Goal: Communication & Community: Answer question/provide support

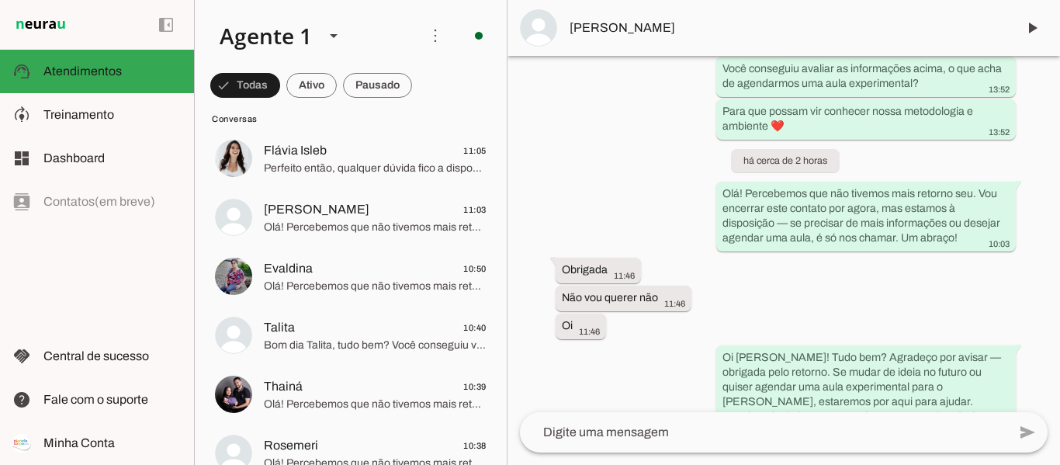
scroll to position [465, 0]
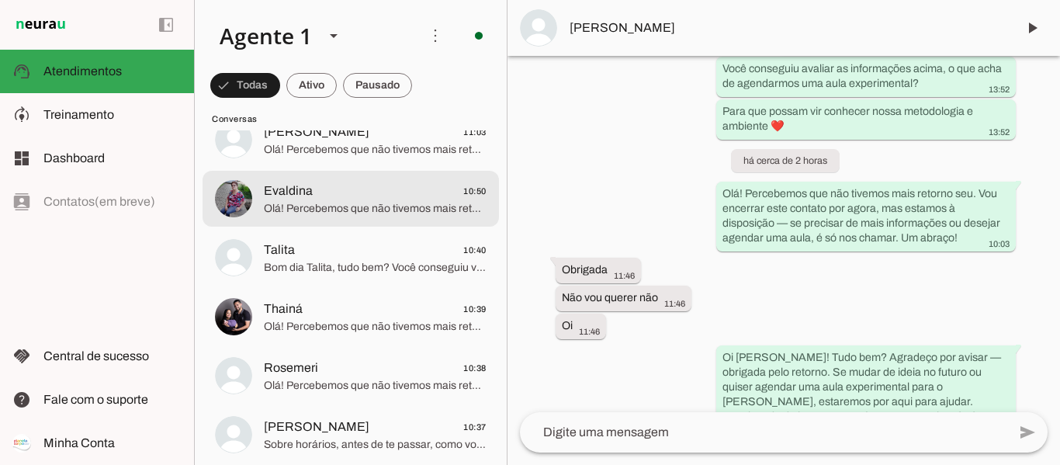
click at [289, 190] on span "Evaldina" at bounding box center [288, 190] width 49 height 19
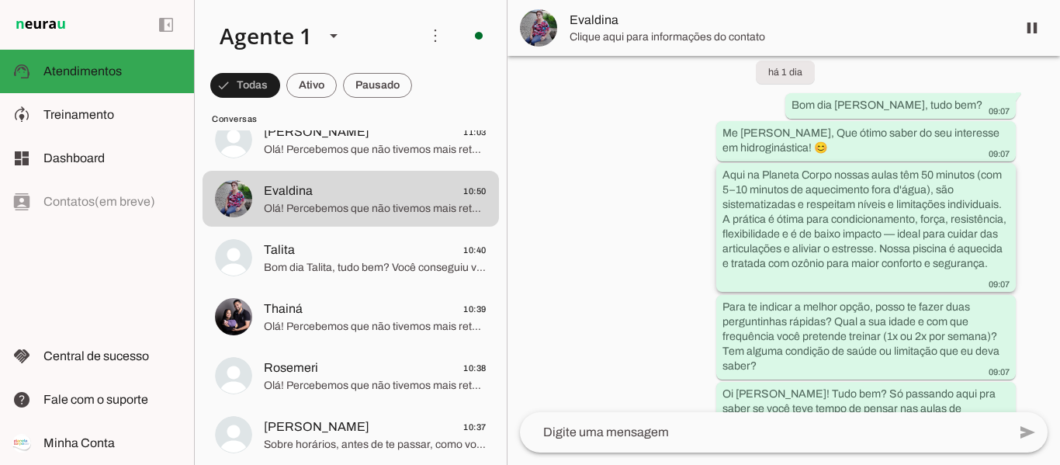
scroll to position [722, 0]
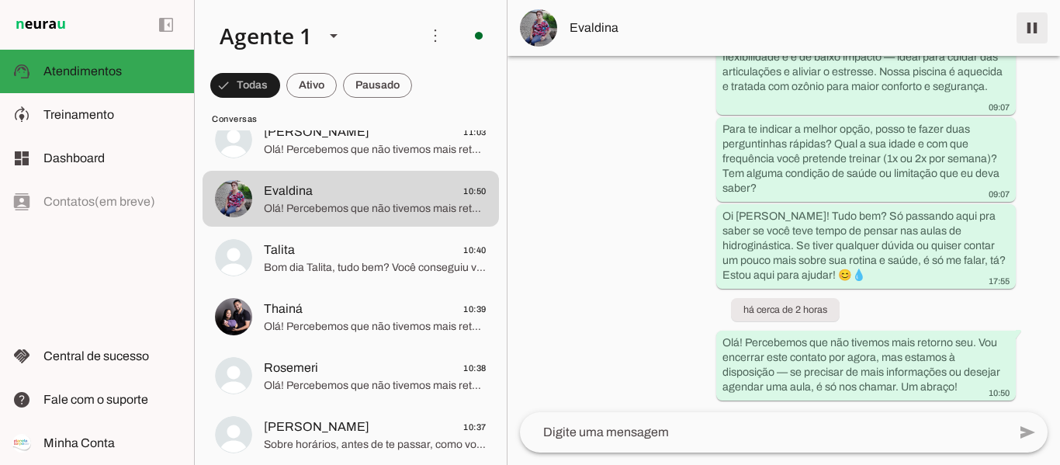
click at [1032, 28] on span at bounding box center [1031, 27] width 37 height 37
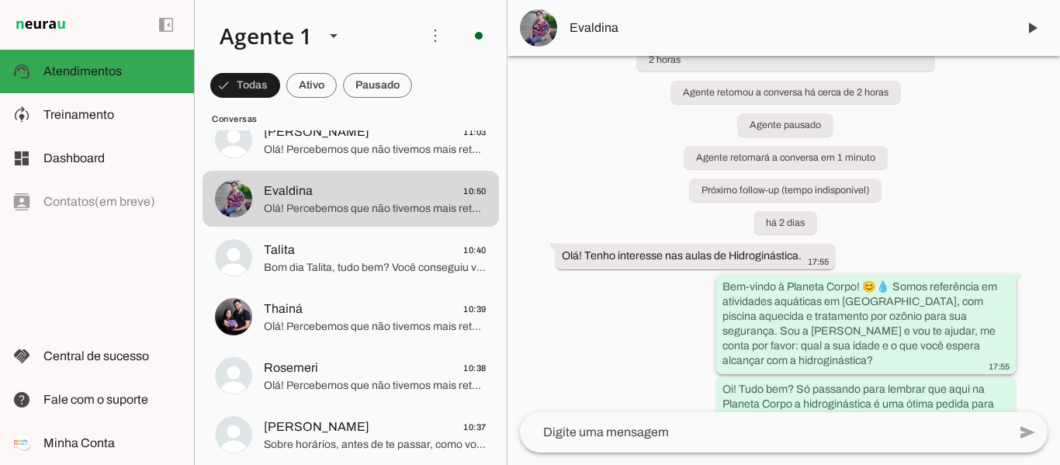
scroll to position [185, 0]
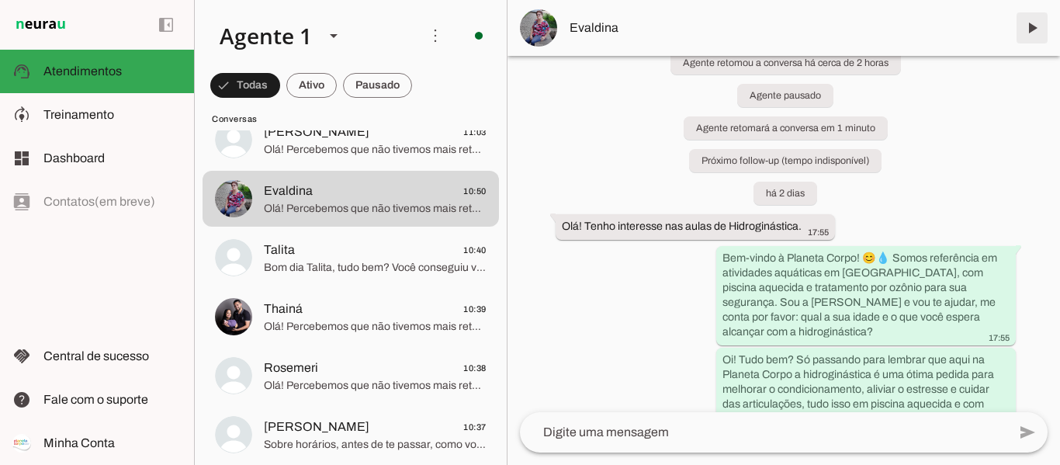
click at [1034, 19] on span at bounding box center [1031, 27] width 37 height 37
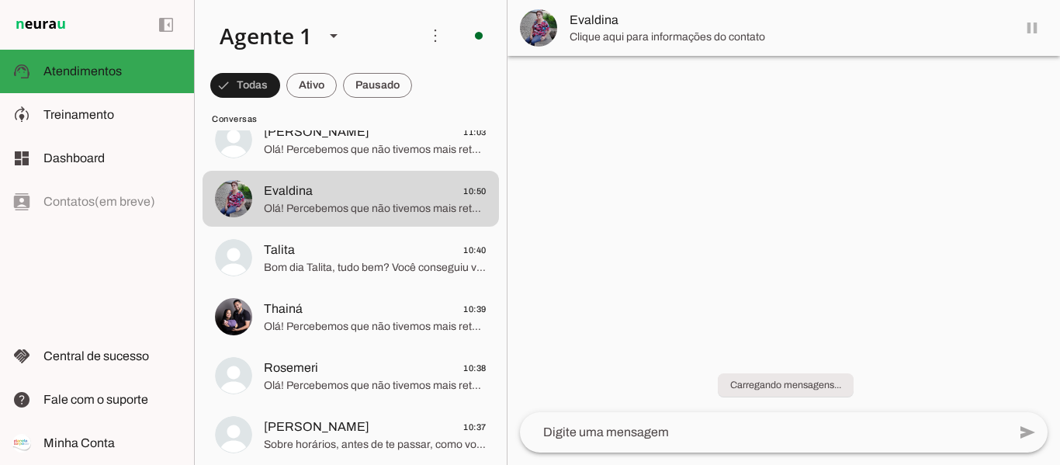
scroll to position [0, 0]
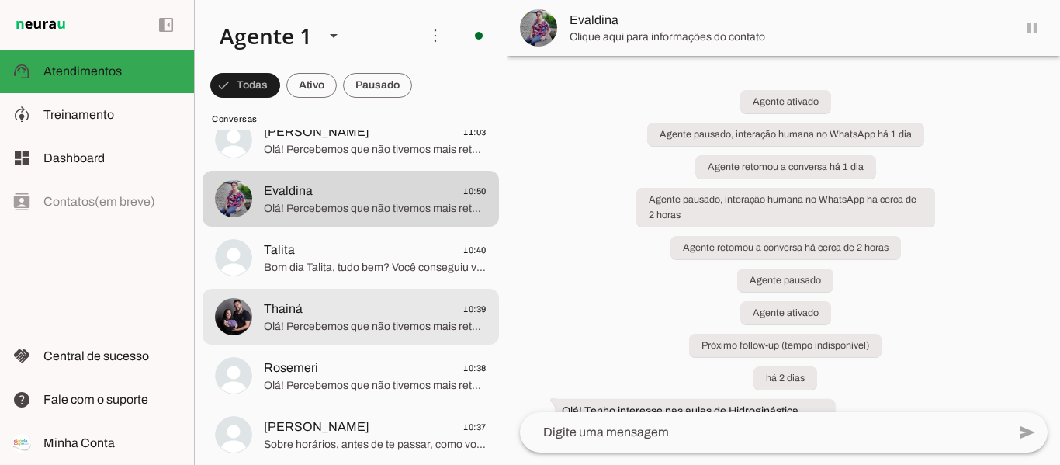
click at [302, 316] on span "Thainá 10:39" at bounding box center [375, 308] width 223 height 19
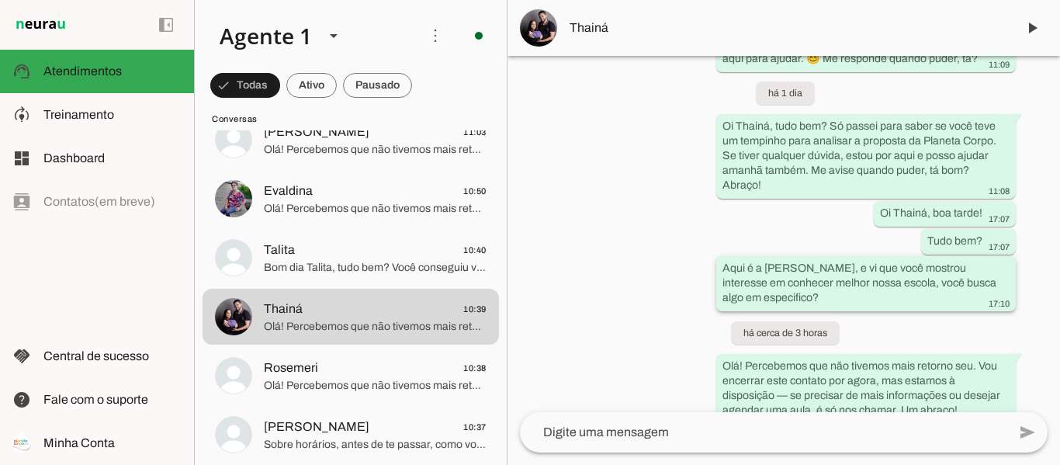
scroll to position [1357, 0]
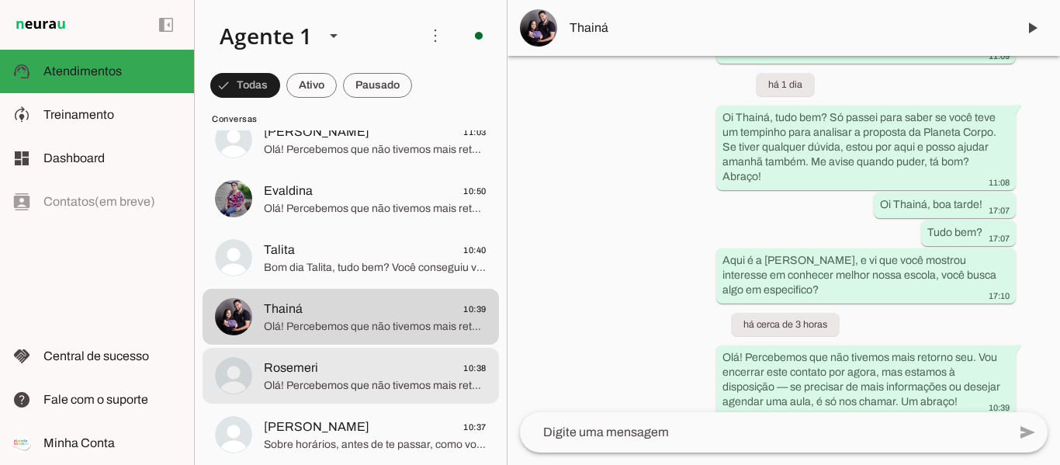
click at [294, 364] on span "Rosemeri" at bounding box center [291, 367] width 54 height 19
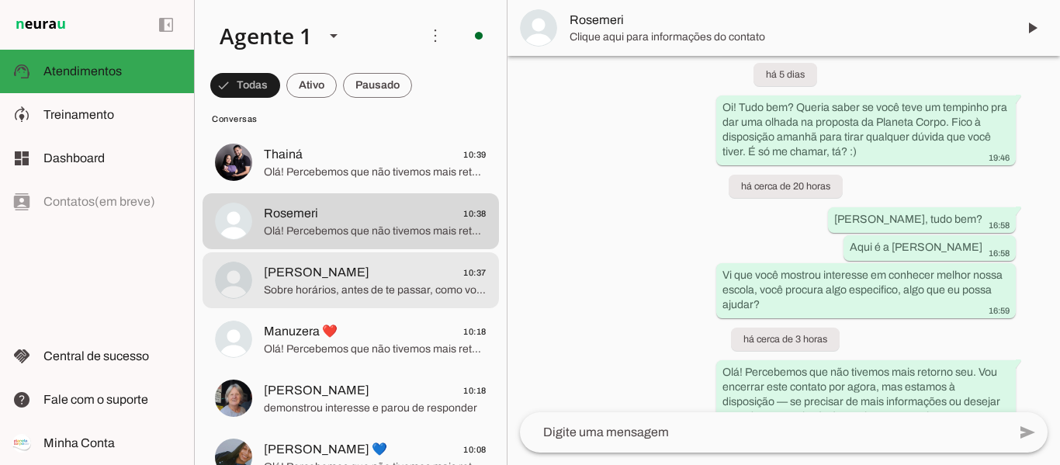
scroll to position [621, 0]
click at [313, 274] on span "[PERSON_NAME]" at bounding box center [316, 271] width 105 height 19
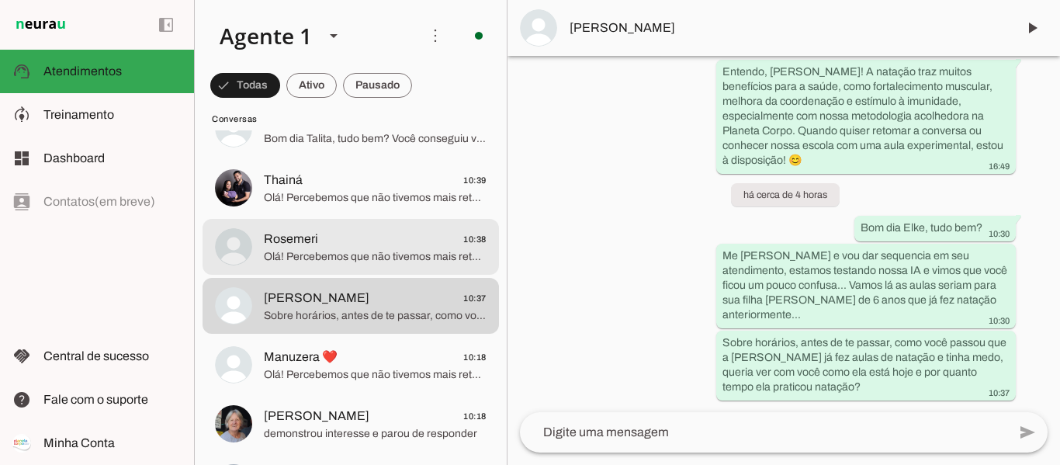
scroll to position [621, 0]
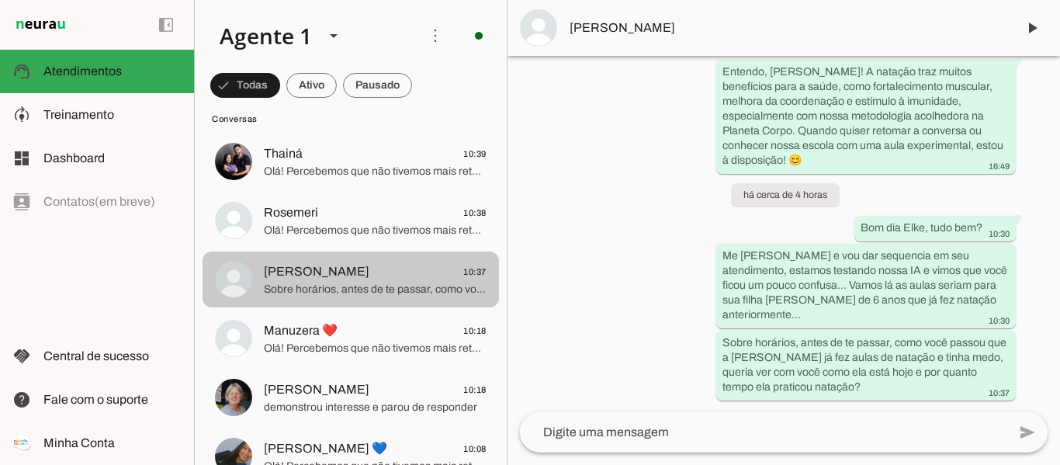
click at [305, 282] on span "Sobre horários, antes de te passar, como você passou que a [PERSON_NAME] já fez…" at bounding box center [375, 290] width 223 height 16
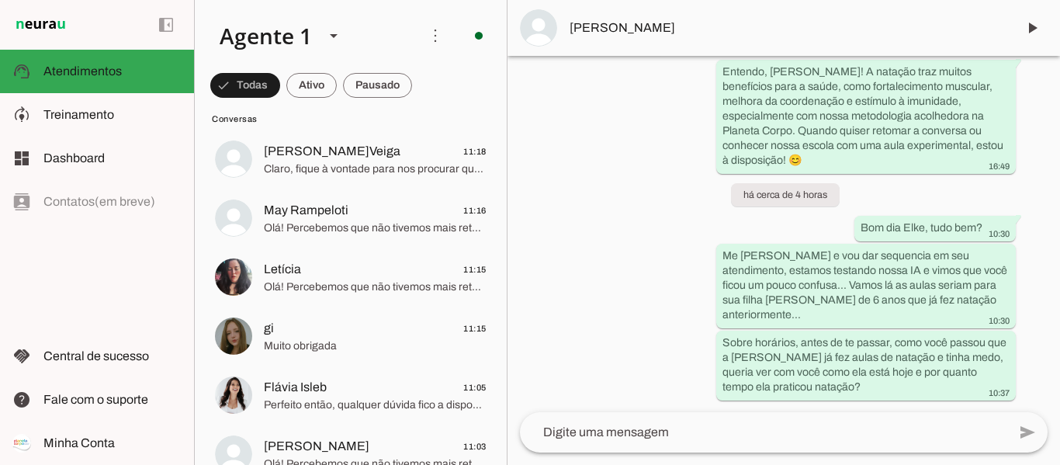
scroll to position [0, 0]
